Goal: Navigation & Orientation: Go to known website

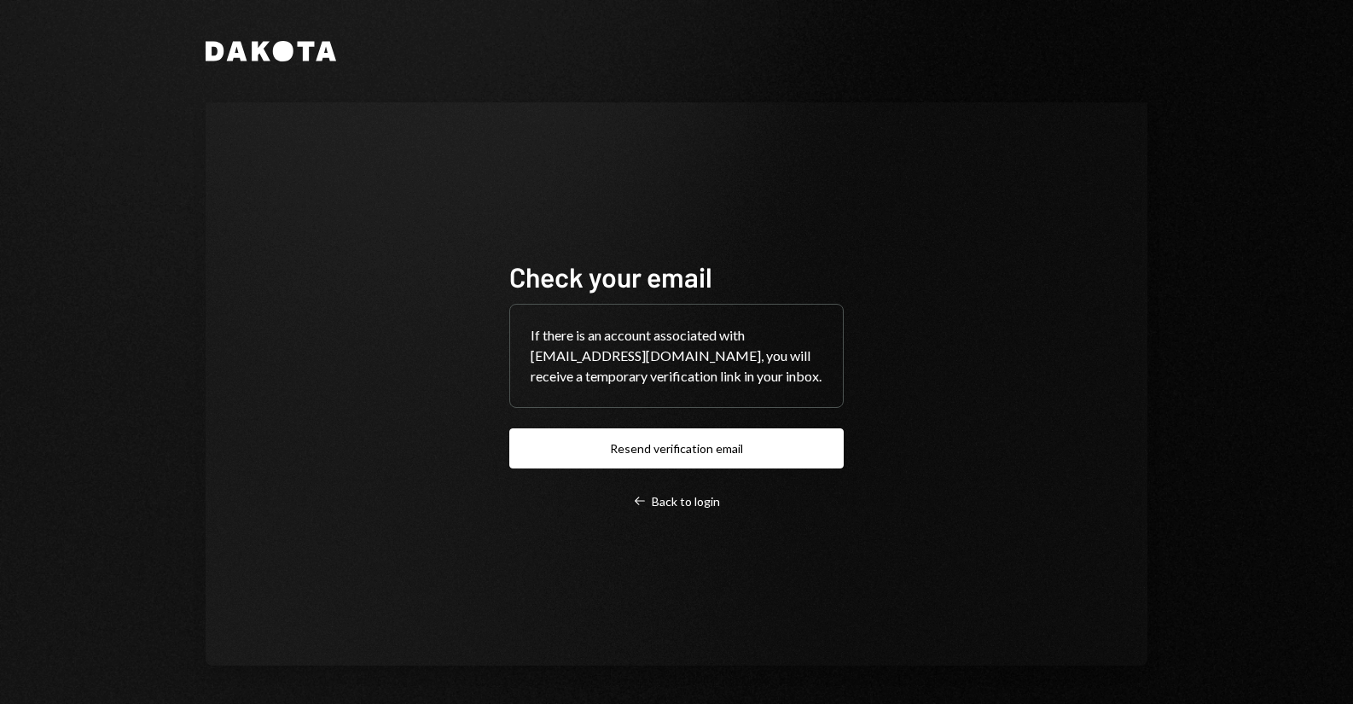
click at [690, 509] on div "Check your email If there is an account associated with chiefmonq@monoquant.com…" at bounding box center [676, 384] width 375 height 386
click at [686, 506] on div "Left Arrow Back to login" at bounding box center [676, 501] width 87 height 15
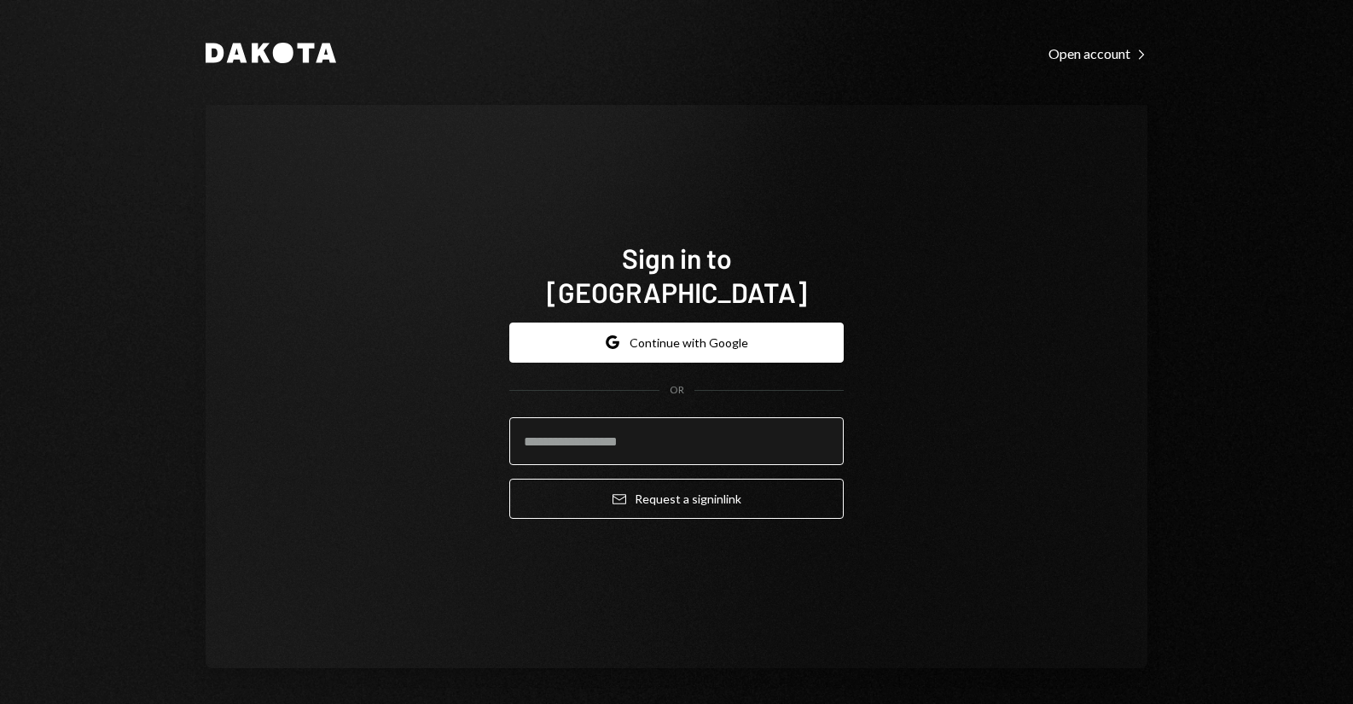
click at [630, 437] on input "email" at bounding box center [676, 441] width 334 height 48
type input "**********"
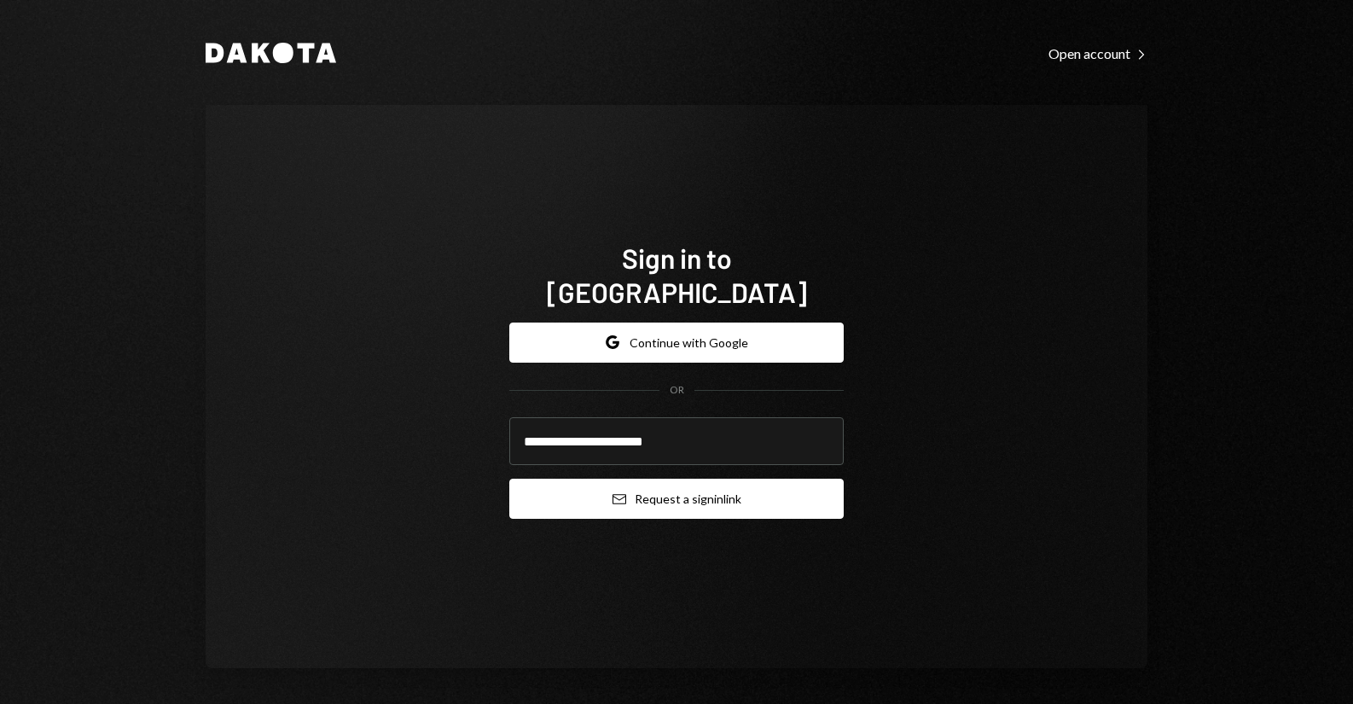
click at [642, 478] on button "Email Request a sign in link" at bounding box center [676, 498] width 334 height 40
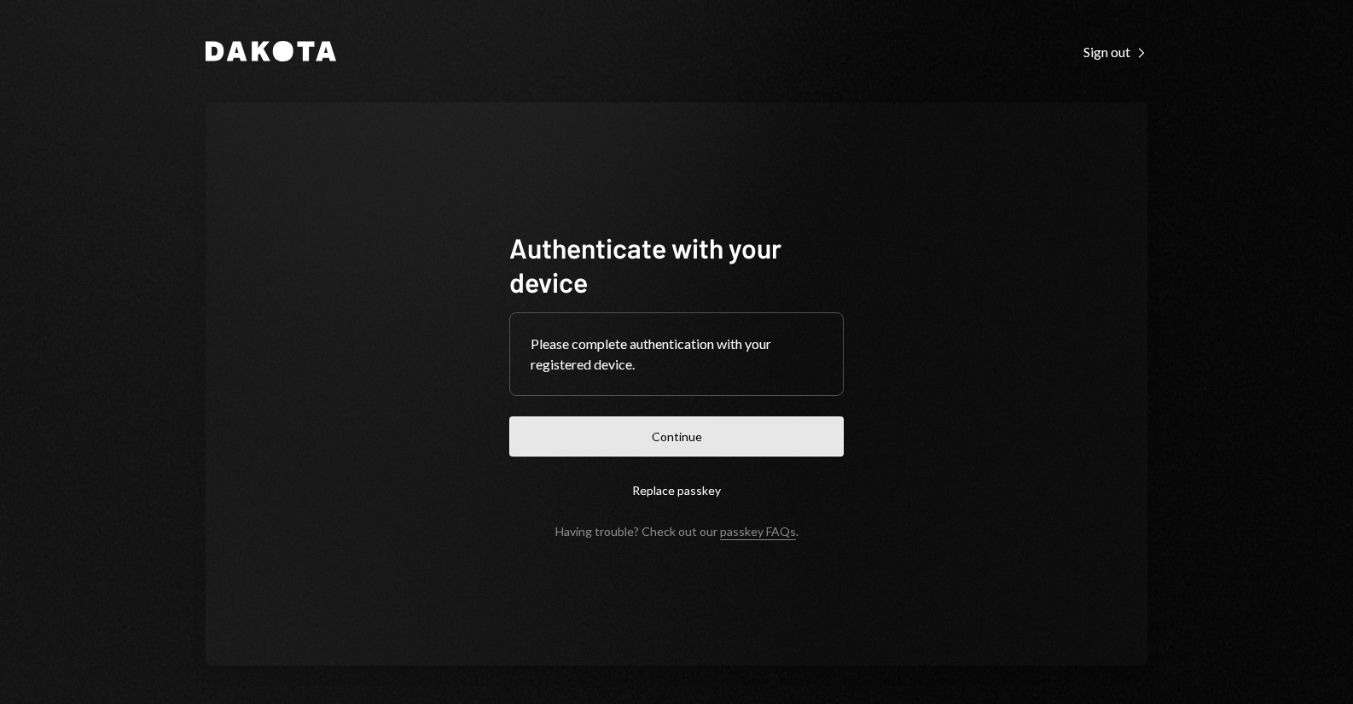
click at [567, 429] on button "Continue" at bounding box center [676, 436] width 334 height 40
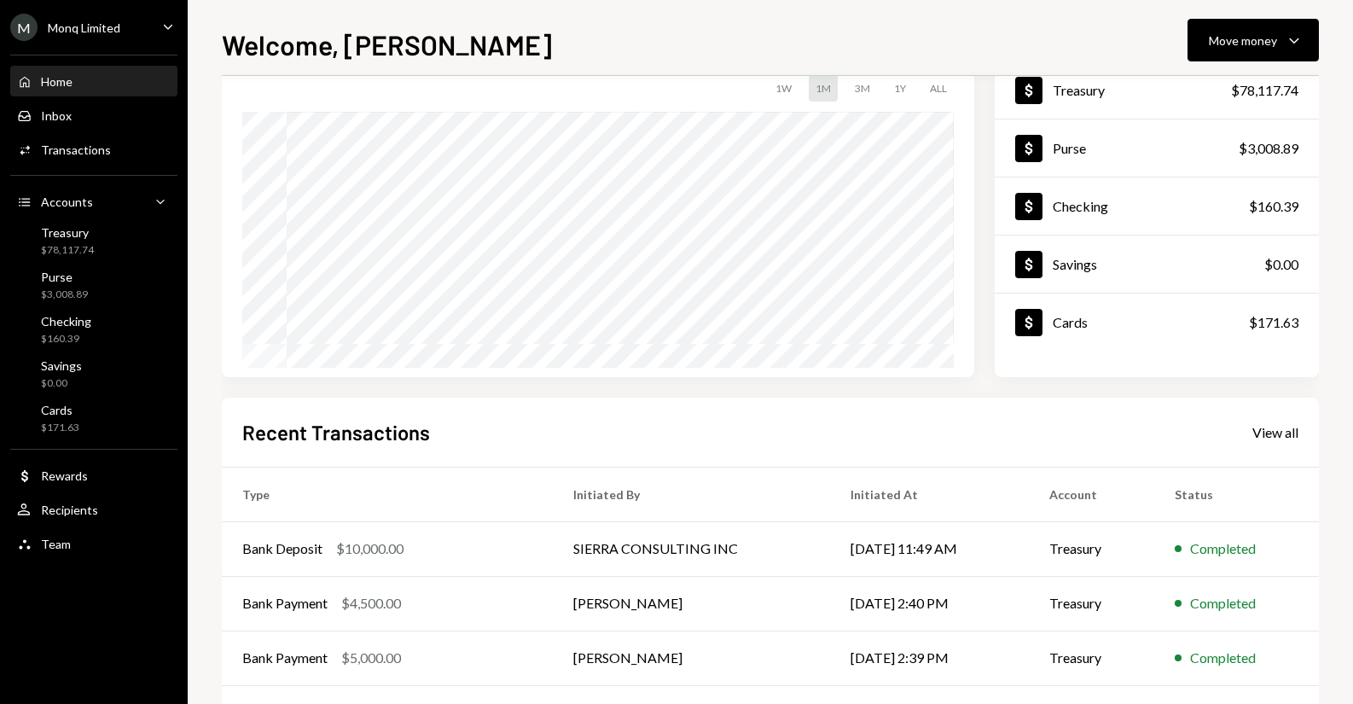
scroll to position [171, 0]
